Goal: Information Seeking & Learning: Find specific fact

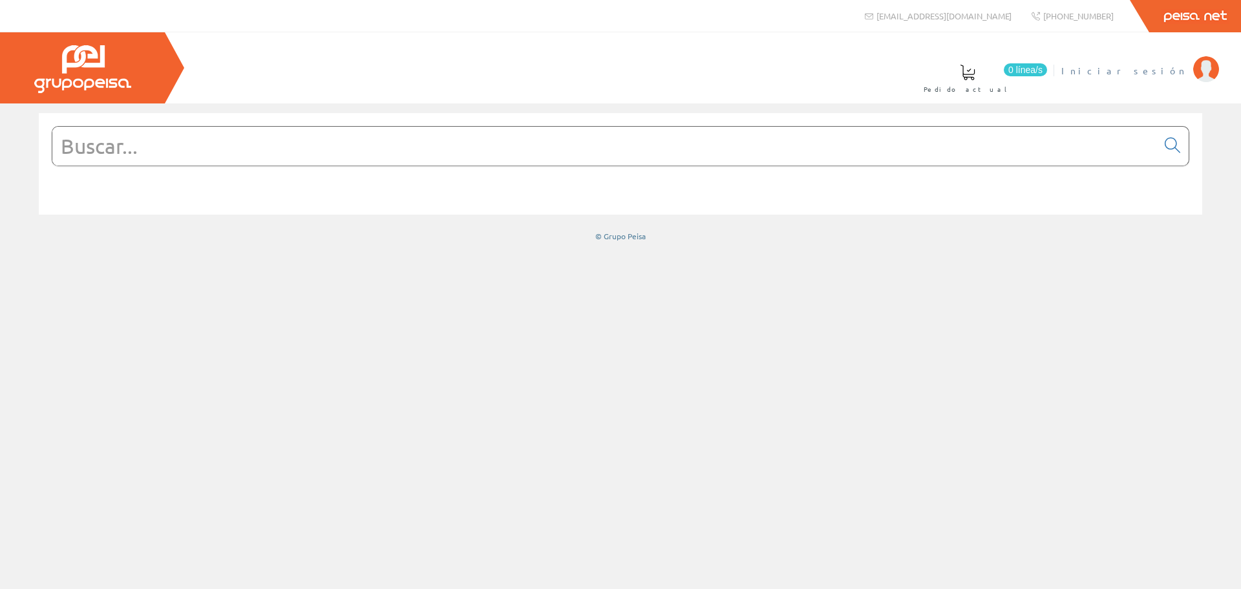
click at [1165, 57] on link "Iniciar sesión" at bounding box center [1141, 60] width 158 height 12
click at [458, 147] on input "text" at bounding box center [604, 146] width 1105 height 39
paste input "0 696 32L"
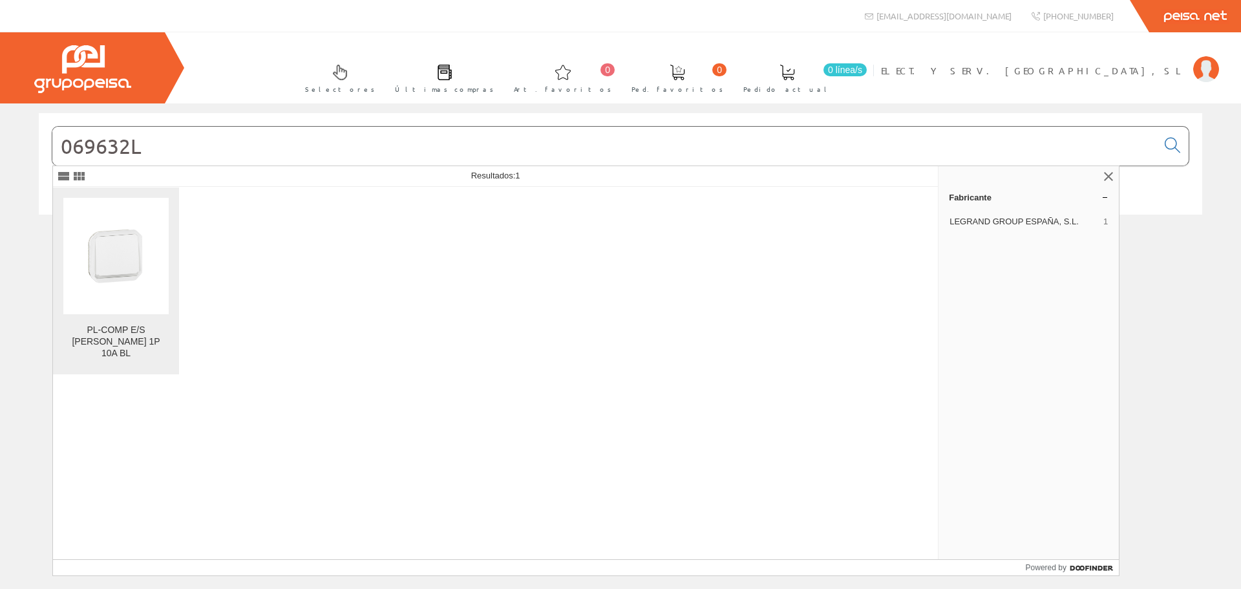
type input "069632L"
click at [110, 262] on figure at bounding box center [115, 256] width 105 height 116
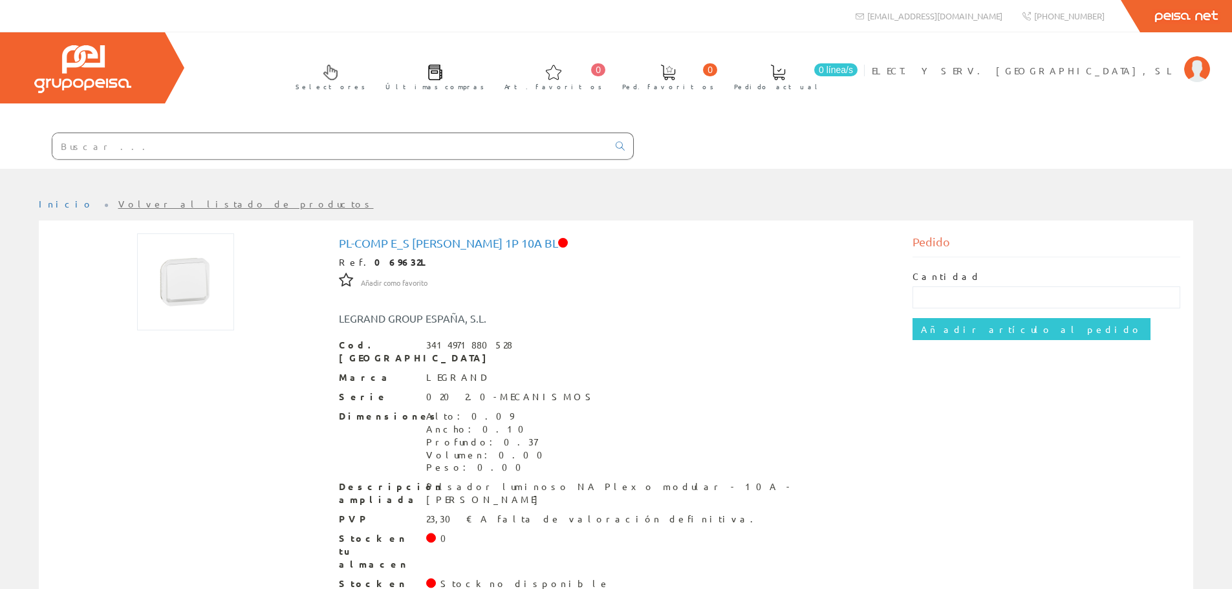
scroll to position [31, 0]
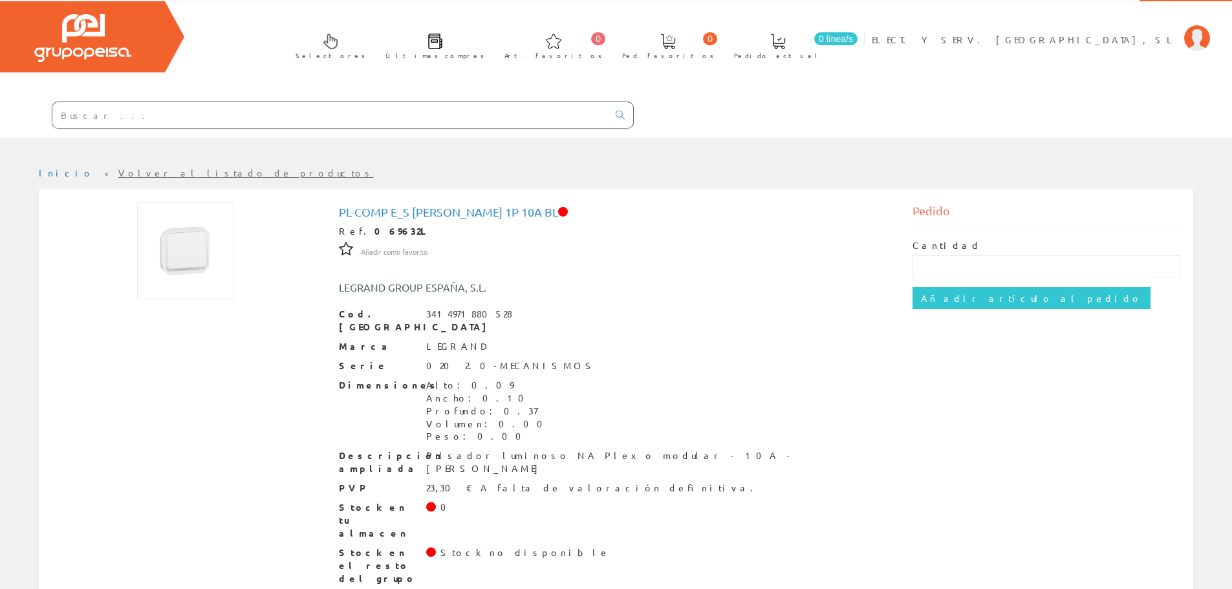
click at [358, 115] on input "text" at bounding box center [329, 115] width 555 height 26
paste input "MUR39127"
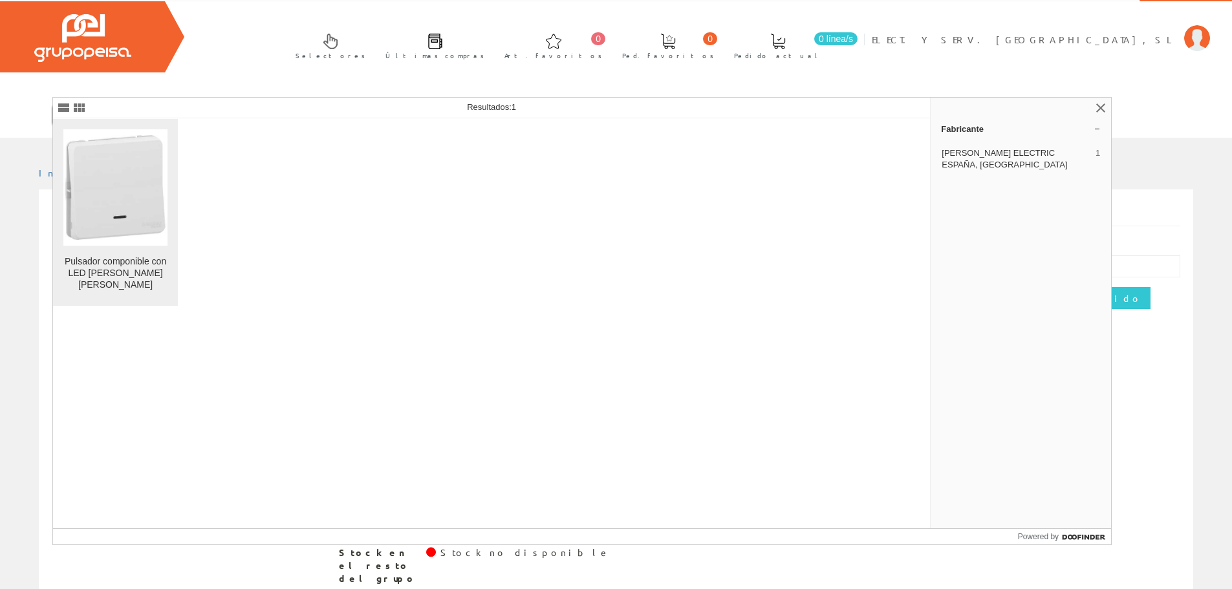
type input "MUR39127"
click at [154, 196] on img at bounding box center [115, 187] width 104 height 104
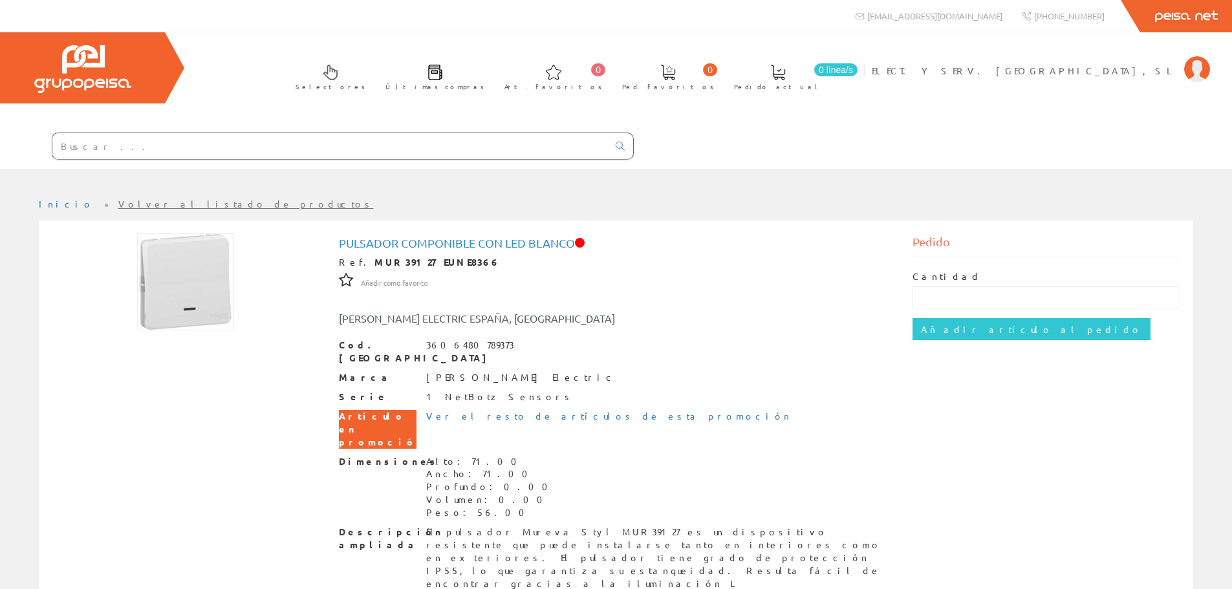
click at [264, 147] on input "text" at bounding box center [329, 146] width 555 height 26
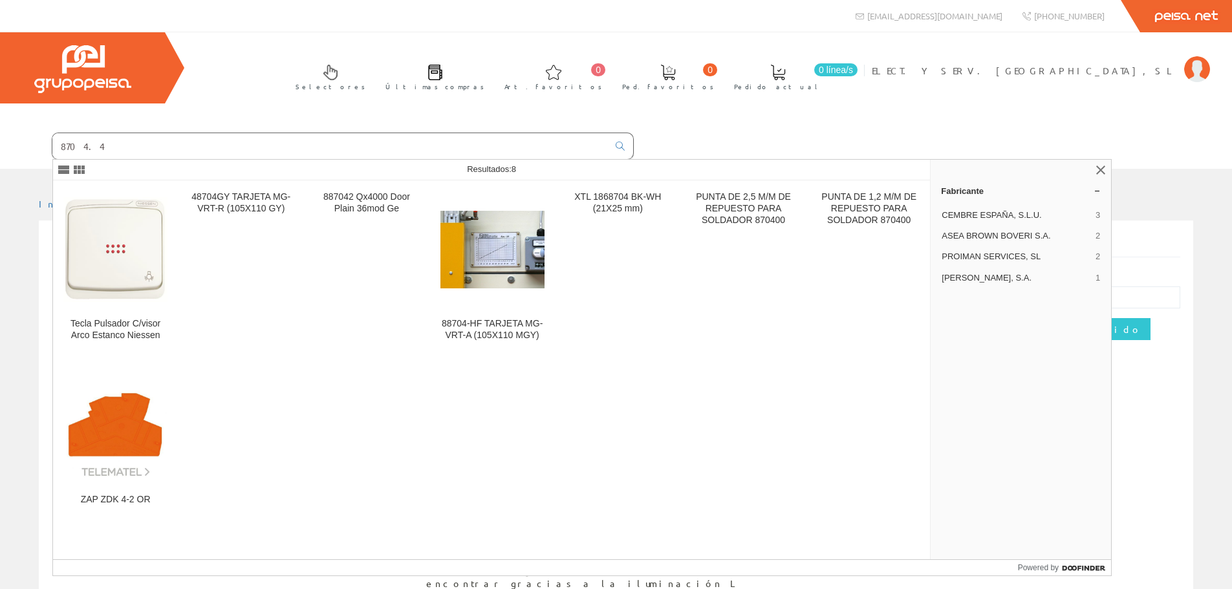
type input "8704.4"
click at [7, 388] on div "Inicio Volver al listado de productos Pulsador componible con LED blanco Ref. M…" at bounding box center [616, 475] width 1232 height 554
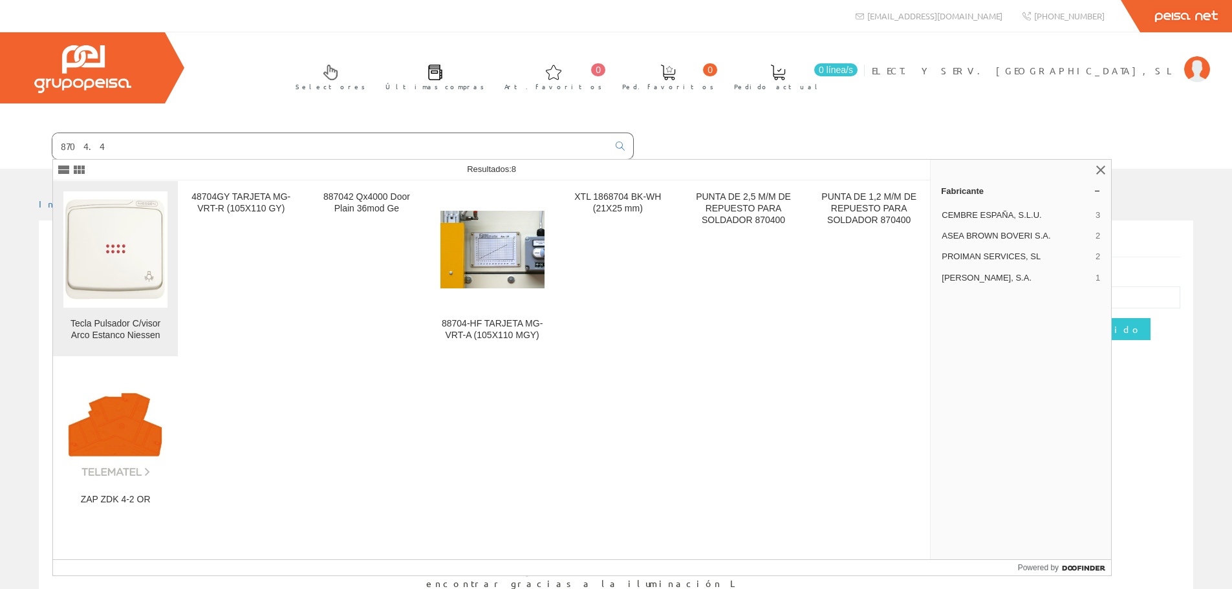
click at [100, 283] on img at bounding box center [115, 249] width 104 height 104
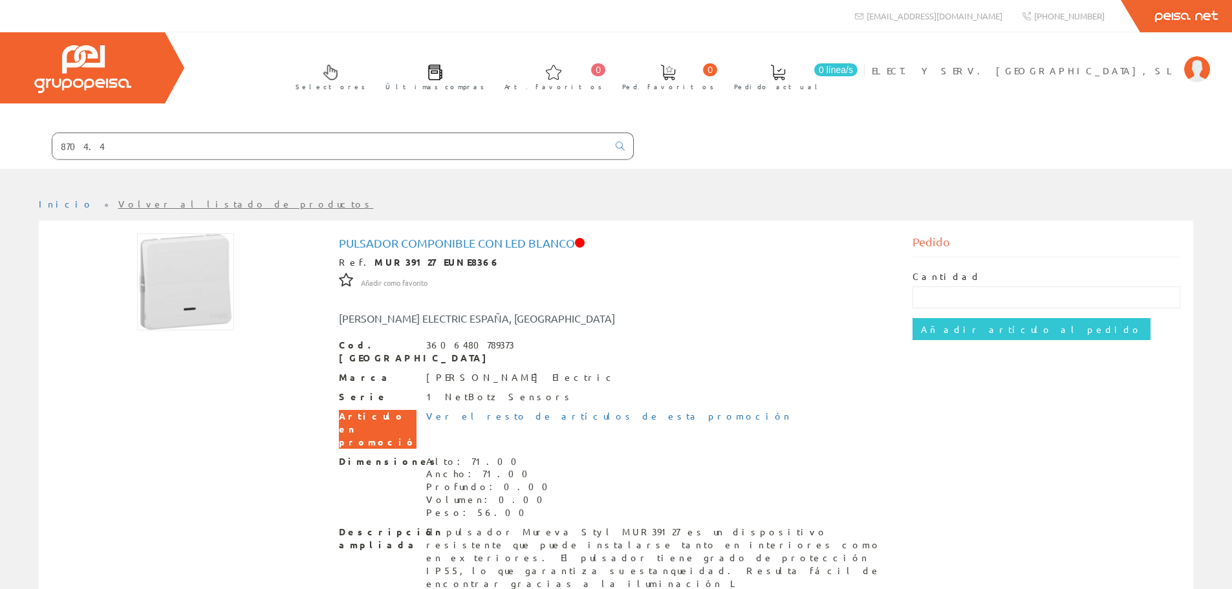
click at [623, 136] on span at bounding box center [620, 146] width 25 height 26
click at [625, 145] on link at bounding box center [620, 146] width 26 height 18
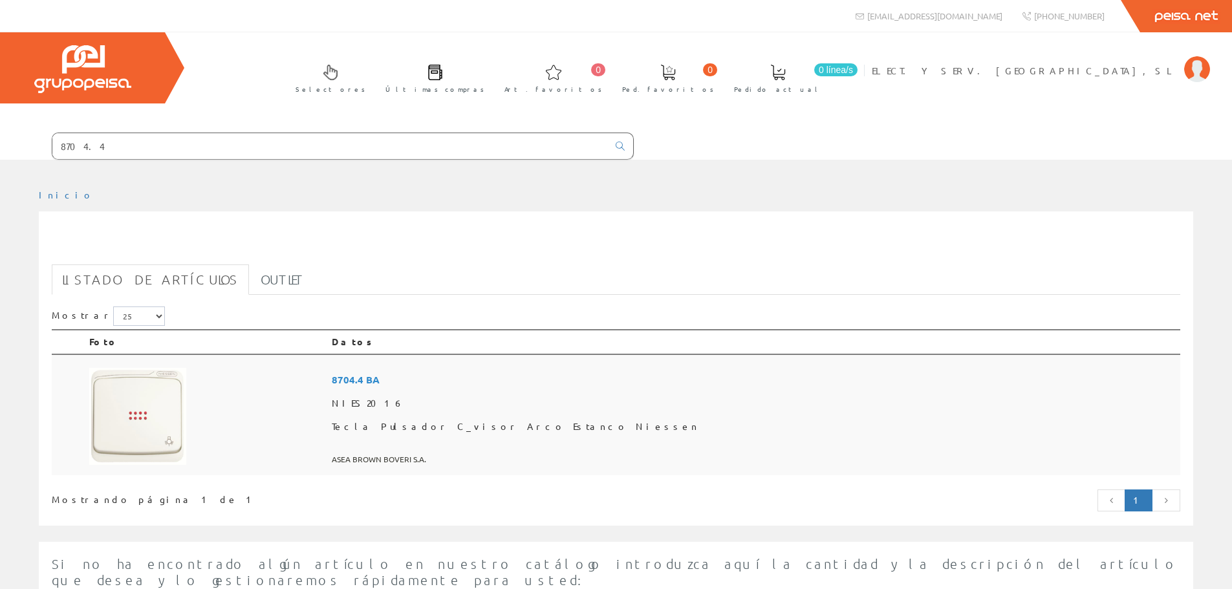
click at [530, 379] on span "8704.4 BA" at bounding box center [753, 380] width 843 height 24
